Goal: Task Accomplishment & Management: Manage account settings

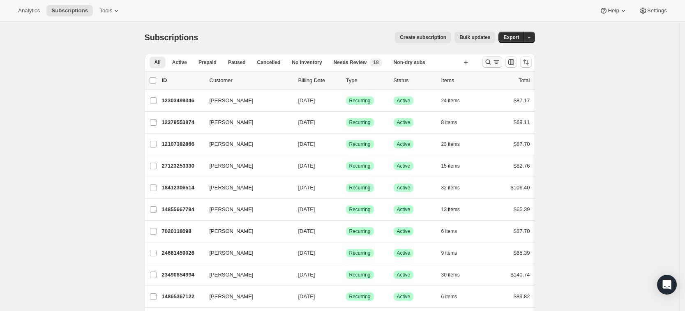
click at [495, 60] on icon "Search and filter results" at bounding box center [496, 62] width 8 height 8
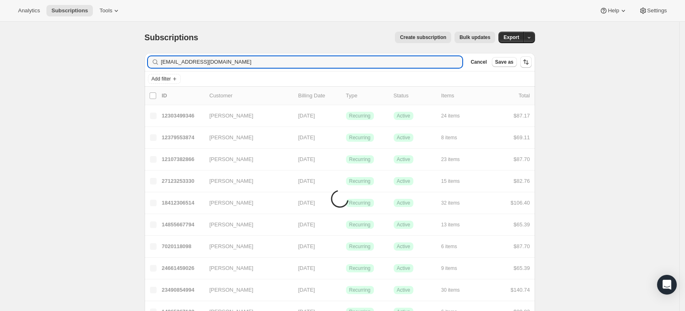
type input "[EMAIL_ADDRESS][DOMAIN_NAME]"
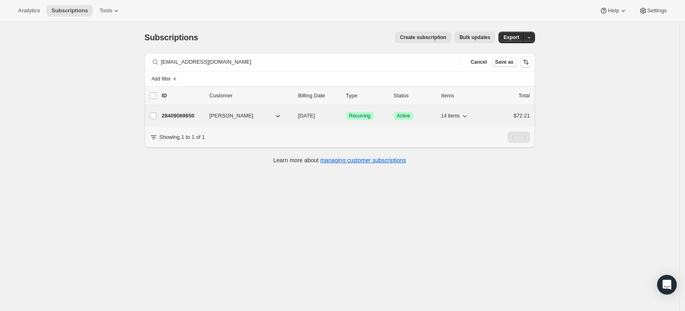
click at [182, 114] on p "28409069650" at bounding box center [182, 116] width 41 height 8
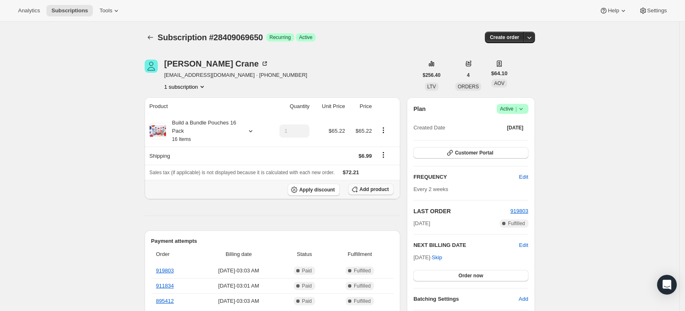
click at [373, 189] on span "Add product" at bounding box center [373, 189] width 29 height 7
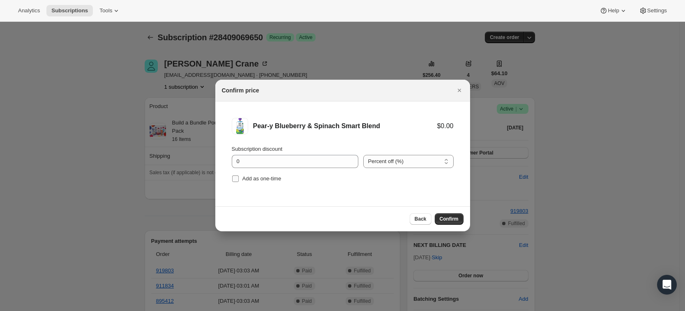
click at [232, 177] on input "Add as one-time" at bounding box center [235, 178] width 7 height 7
checkbox input "true"
click at [448, 218] on span "Confirm" at bounding box center [449, 219] width 19 height 7
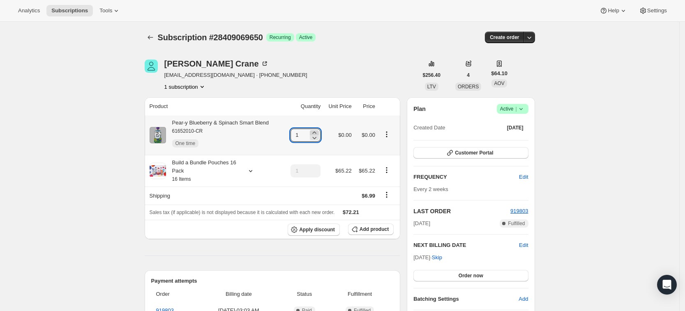
click at [318, 133] on icon at bounding box center [314, 133] width 8 height 8
type input "3"
click at [153, 37] on icon "Subscriptions" at bounding box center [149, 37] width 5 height 4
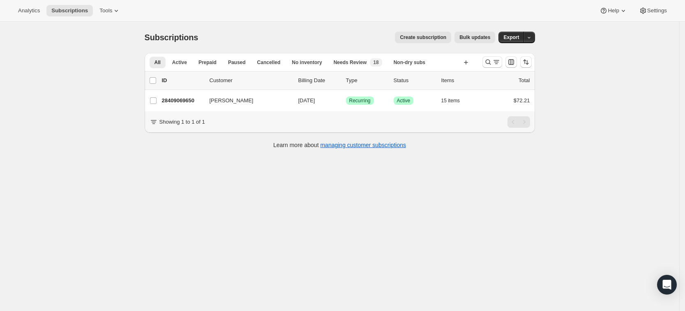
click at [484, 60] on div at bounding box center [507, 62] width 56 height 16
click at [487, 61] on icon "Search and filter results" at bounding box center [488, 62] width 8 height 8
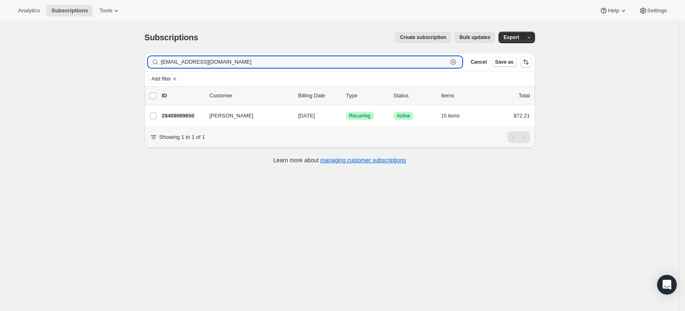
click at [457, 64] on icon "button" at bounding box center [453, 62] width 8 height 8
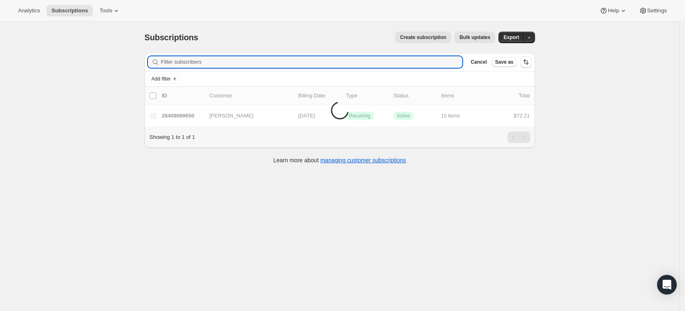
paste input "[EMAIL_ADDRESS][DOMAIN_NAME]"
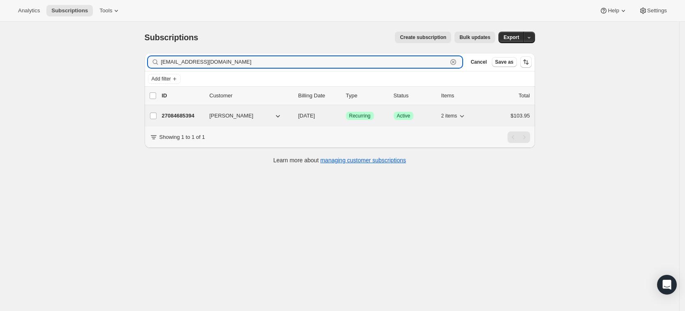
type input "[EMAIL_ADDRESS][DOMAIN_NAME]"
click at [182, 115] on p "27084685394" at bounding box center [182, 116] width 41 height 8
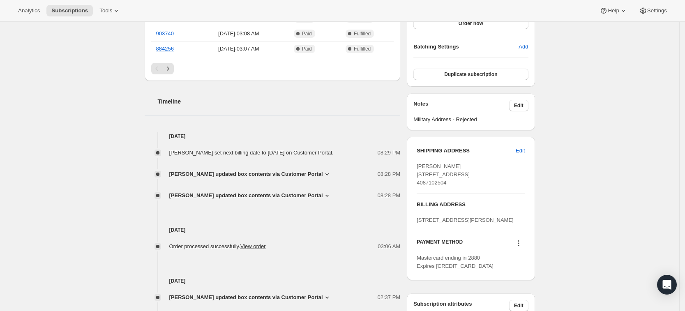
scroll to position [253, 0]
click at [238, 199] on span "[PERSON_NAME] updated box contents via Customer Portal" at bounding box center [246, 195] width 154 height 8
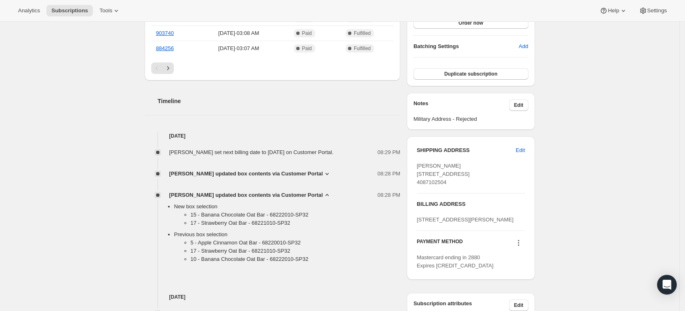
click at [239, 175] on div "[PERSON_NAME] set next billing date to [DATE] on Customer Portal. 08:29 PM [PER…" at bounding box center [273, 203] width 256 height 127
click at [238, 178] on span "[PERSON_NAME] updated box contents via Customer Portal" at bounding box center [246, 174] width 154 height 8
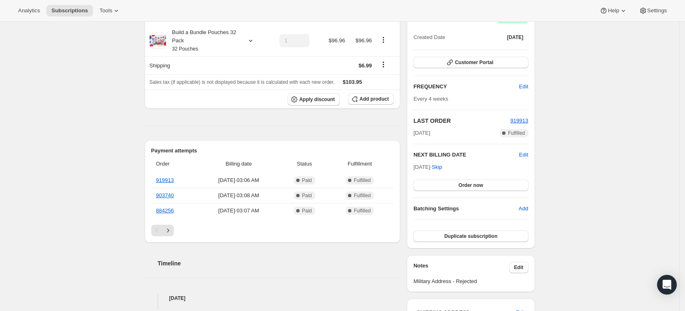
scroll to position [90, 0]
click at [376, 95] on button "Add product" at bounding box center [371, 100] width 46 height 12
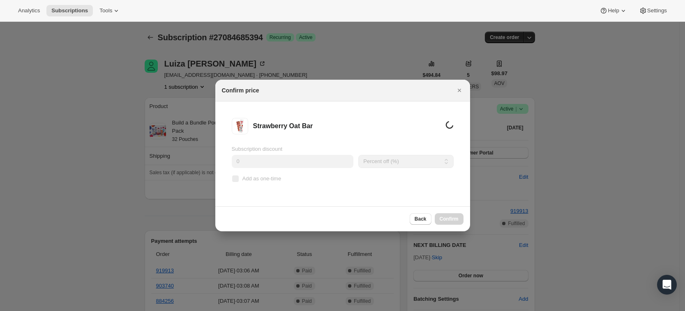
scroll to position [0, 0]
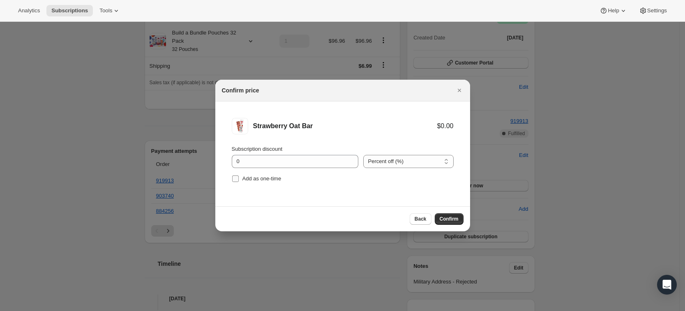
click at [238, 177] on input "Add as one-time" at bounding box center [235, 178] width 7 height 7
checkbox input "true"
click at [453, 219] on span "Confirm" at bounding box center [449, 219] width 19 height 7
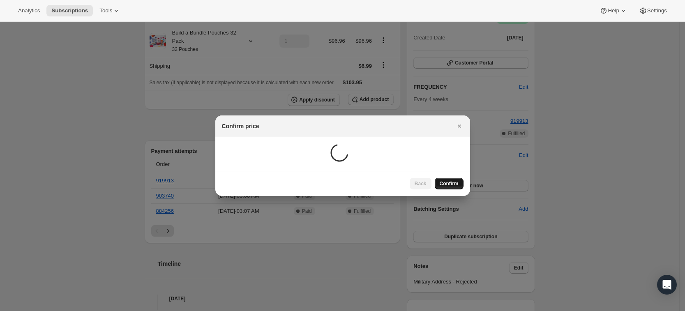
scroll to position [60, 0]
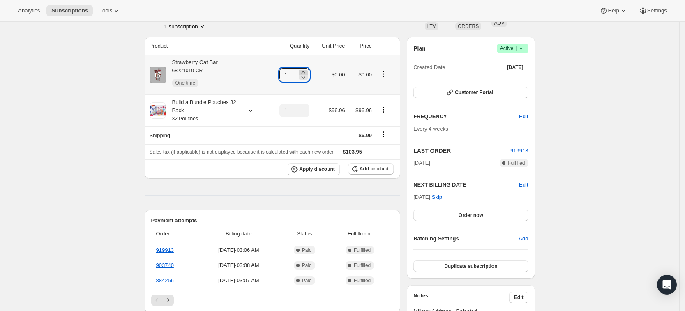
click at [305, 71] on icon at bounding box center [303, 72] width 4 height 2
type input "3"
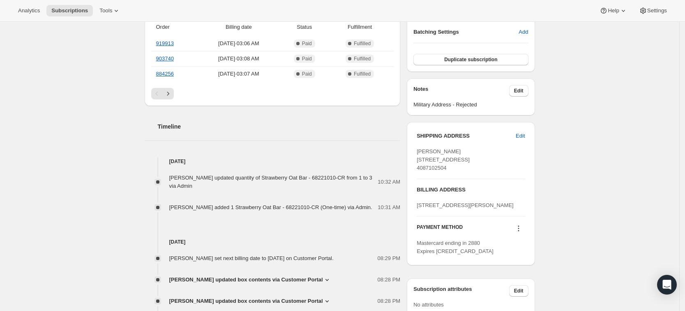
scroll to position [0, 0]
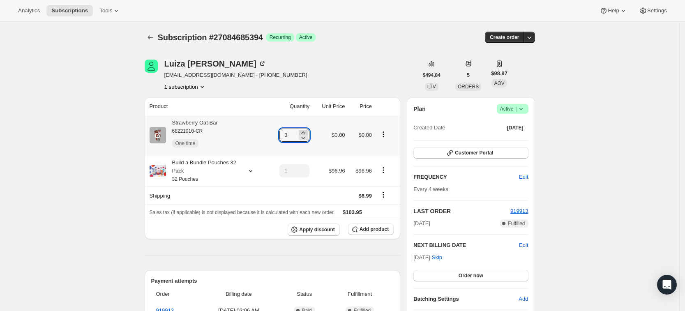
click at [307, 133] on icon at bounding box center [303, 133] width 8 height 8
type input "6"
